Goal: Task Accomplishment & Management: Use online tool/utility

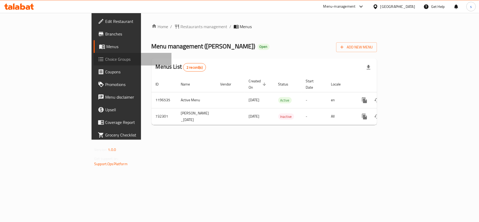
click at [94, 53] on link "Choice Groups" at bounding box center [133, 59] width 78 height 13
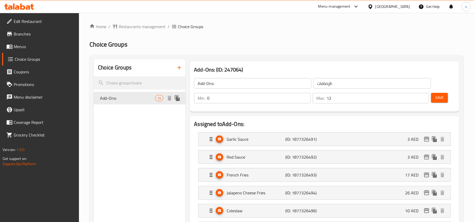
click at [137, 100] on span "Add-Ons:" at bounding box center [127, 98] width 55 height 6
click at [264, 84] on input "Add-Ons:" at bounding box center [252, 83] width 117 height 11
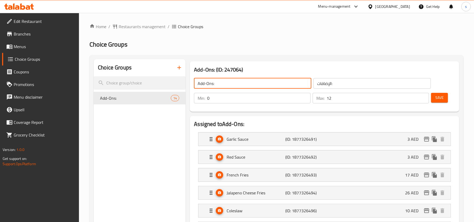
click at [225, 99] on input "0" at bounding box center [258, 98] width 103 height 11
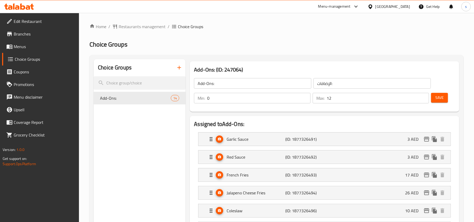
click at [379, 8] on div "[GEOGRAPHIC_DATA]" at bounding box center [392, 7] width 35 height 6
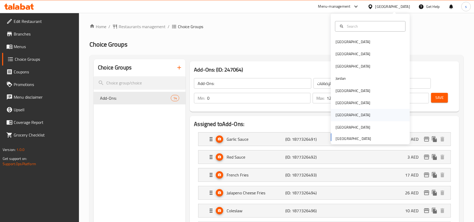
click at [335, 114] on div "[GEOGRAPHIC_DATA]" at bounding box center [352, 115] width 35 height 6
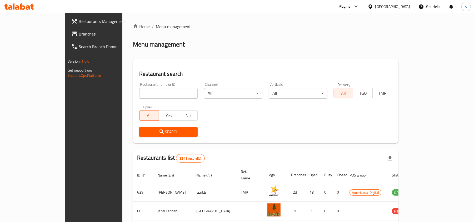
click at [79, 34] on span "Branches" at bounding box center [109, 34] width 61 height 6
